Goal: Transaction & Acquisition: Obtain resource

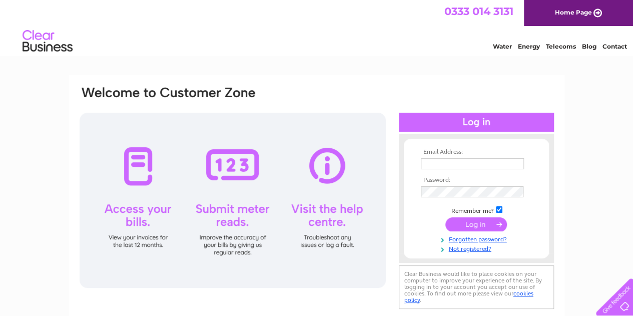
click at [476, 166] on input "text" at bounding box center [472, 163] width 103 height 11
type input "accounts@enviroteamservices.co.uk"
click at [487, 226] on input "submit" at bounding box center [476, 224] width 62 height 14
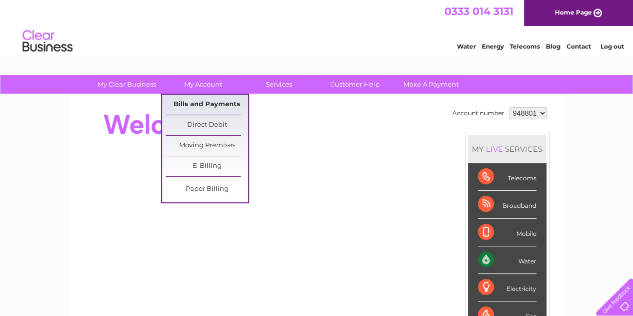
click at [210, 101] on link "Bills and Payments" at bounding box center [207, 105] width 83 height 20
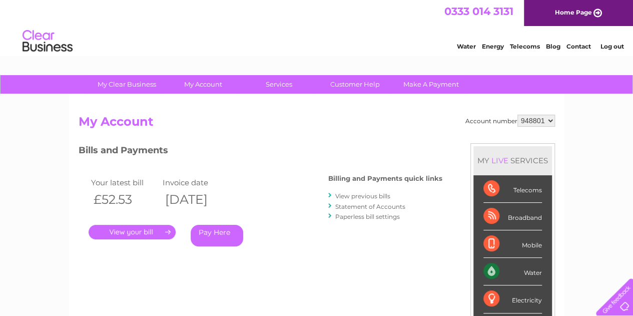
scroll to position [50, 0]
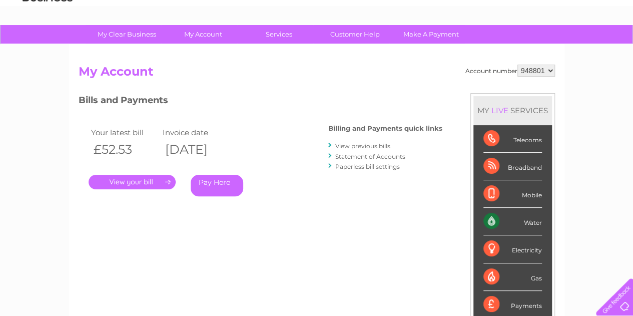
click at [143, 180] on link "." at bounding box center [132, 182] width 87 height 15
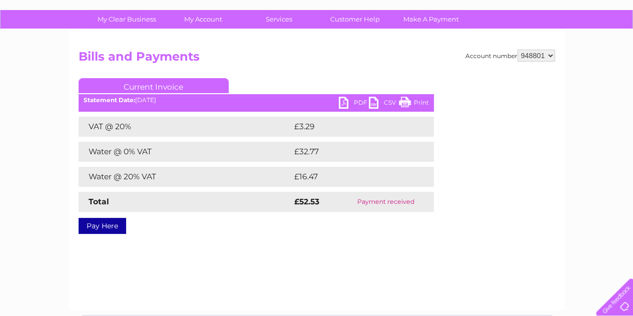
scroll to position [50, 0]
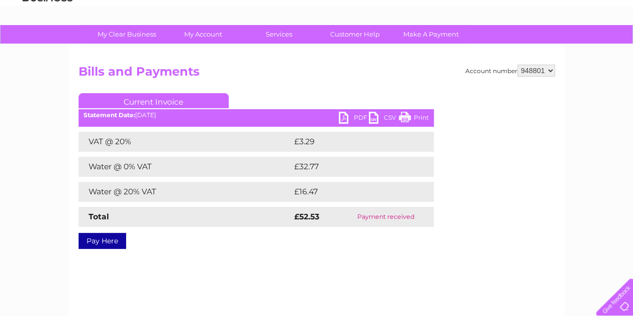
click at [347, 117] on link "PDF" at bounding box center [354, 119] width 30 height 15
